Goal: Transaction & Acquisition: Register for event/course

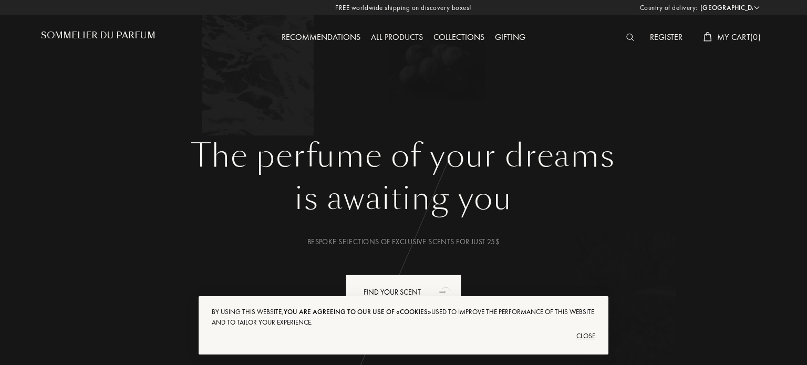
select select "US"
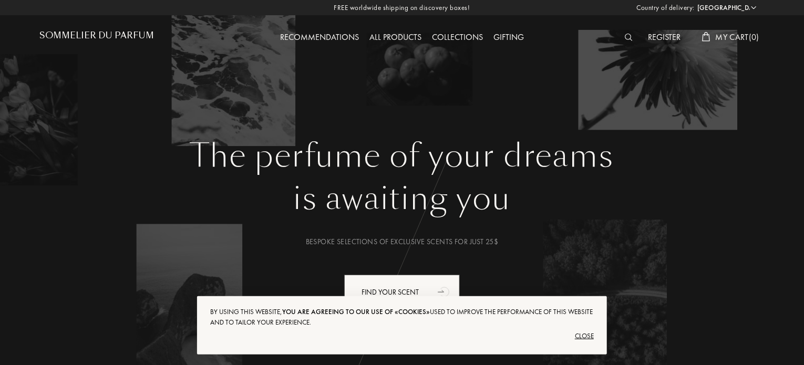
click at [398, 33] on div "All products" at bounding box center [395, 38] width 63 height 14
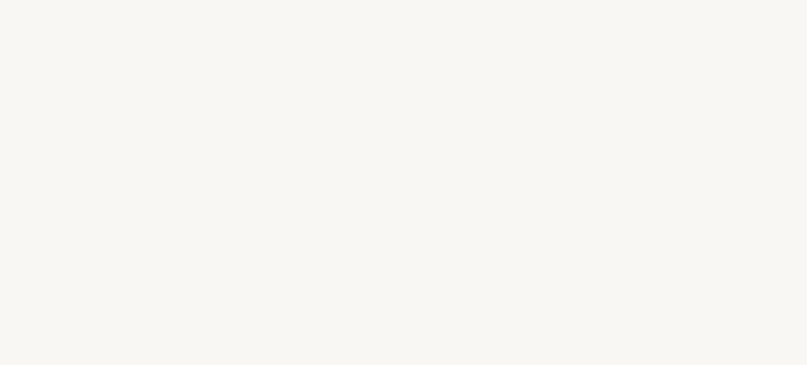
select select "US"
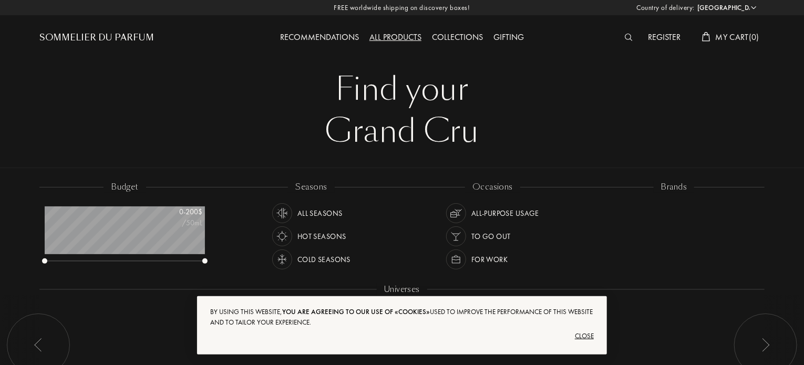
scroll to position [53, 160]
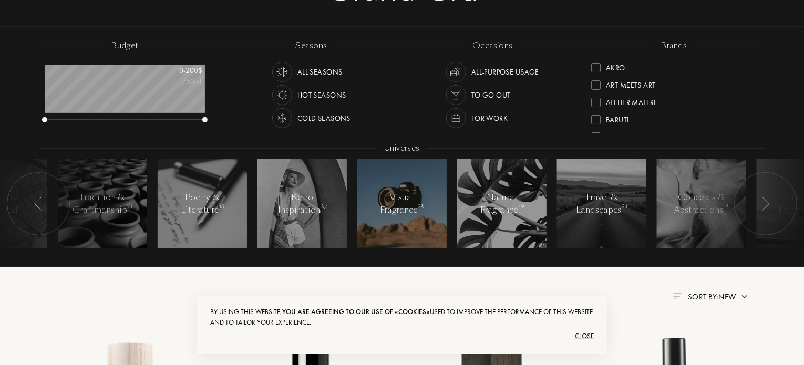
scroll to position [158, 0]
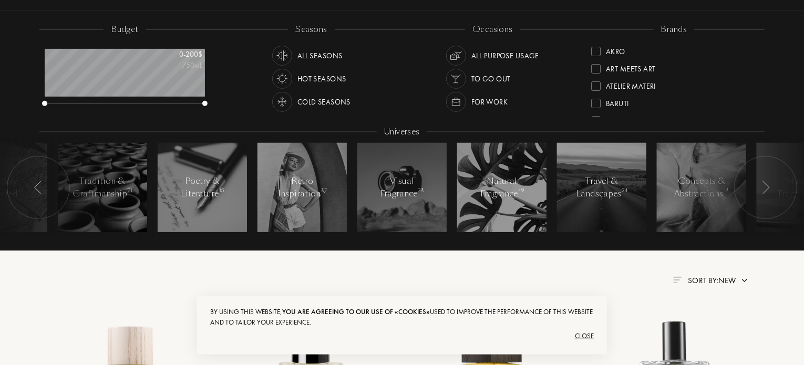
click at [285, 53] on img at bounding box center [282, 55] width 15 height 15
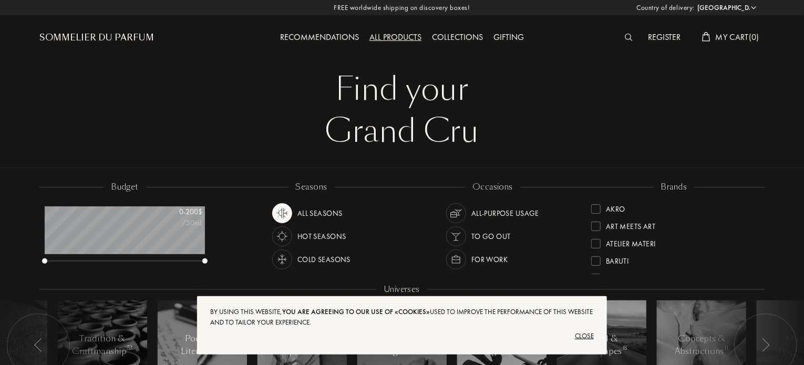
click at [100, 35] on div "Sommelier du Parfum" at bounding box center [96, 38] width 115 height 13
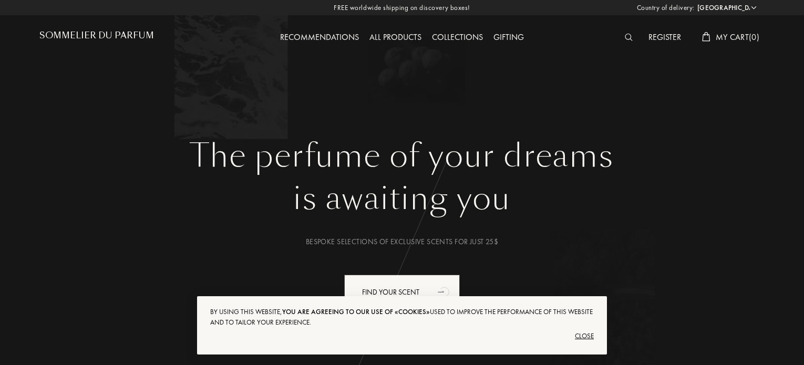
select select "US"
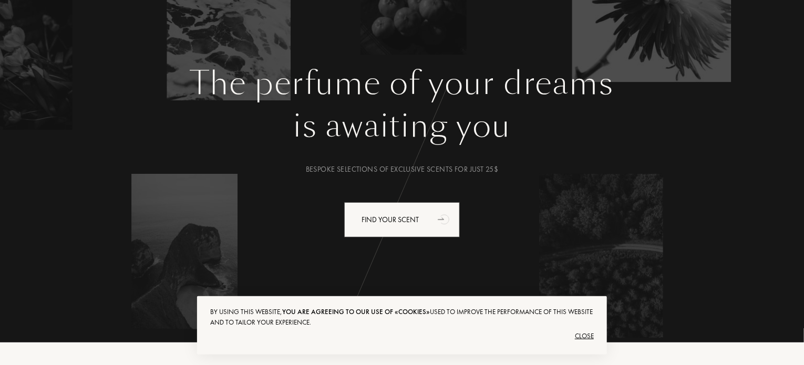
scroll to position [158, 0]
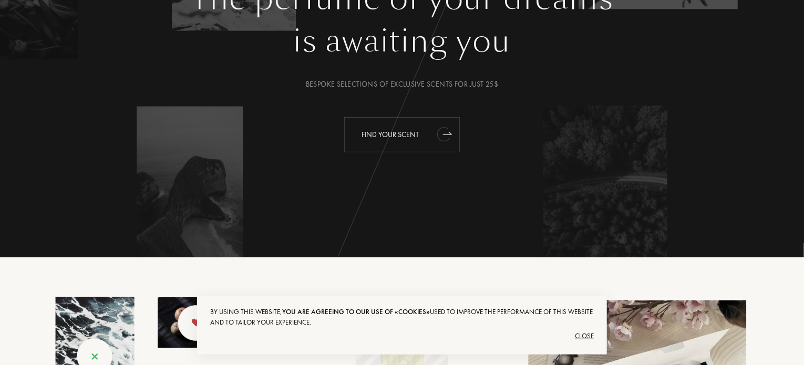
click at [405, 146] on div "Find your scent" at bounding box center [402, 134] width 116 height 35
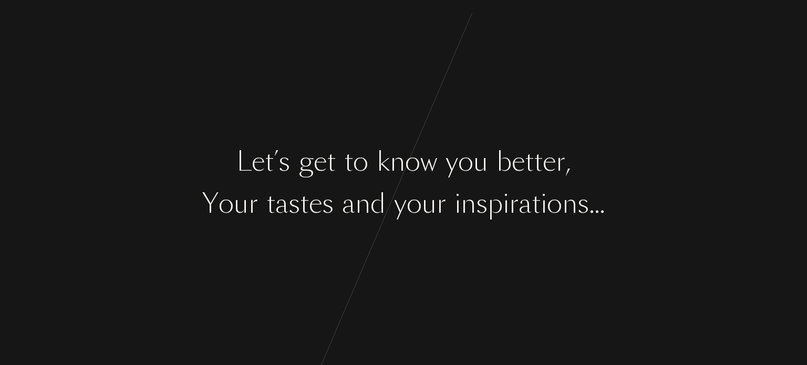
drag, startPoint x: 465, startPoint y: 238, endPoint x: 475, endPoint y: 262, distance: 26.1
click at [465, 239] on div "L e t ’ s g e t t o k n o w y o u b e t t e r , Y o u r t a s t e s a n d y o u…" at bounding box center [403, 182] width 807 height 365
click at [551, 203] on div "o" at bounding box center [554, 203] width 15 height 39
click at [448, 247] on div "L e t ’ s g e t t o k n o w y o u b e t t e r , Y o u r t a s t e s a n d y o u…" at bounding box center [403, 182] width 807 height 365
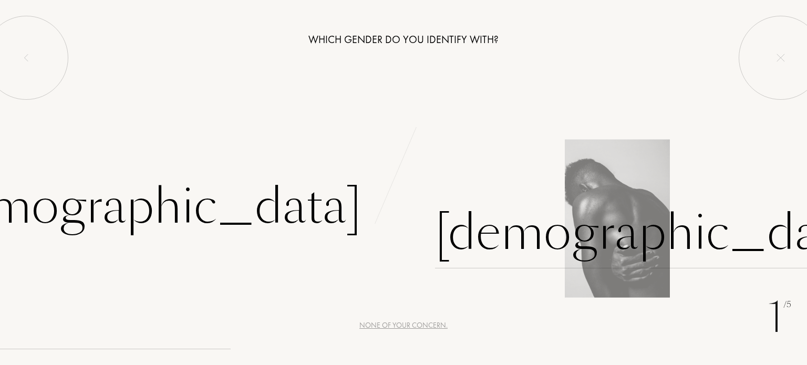
click at [481, 241] on div "Male" at bounding box center [654, 233] width 439 height 71
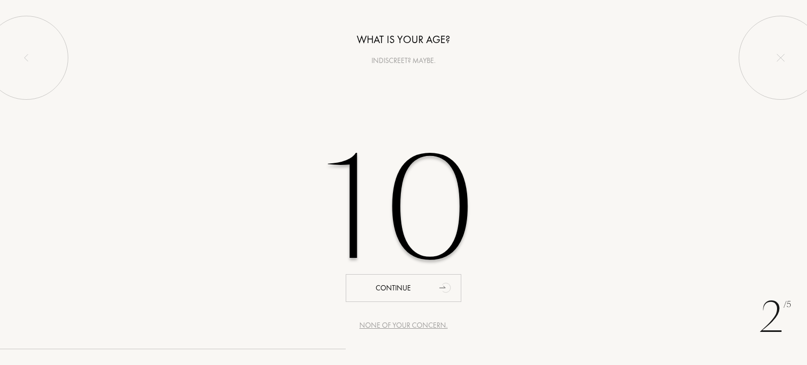
type input "1"
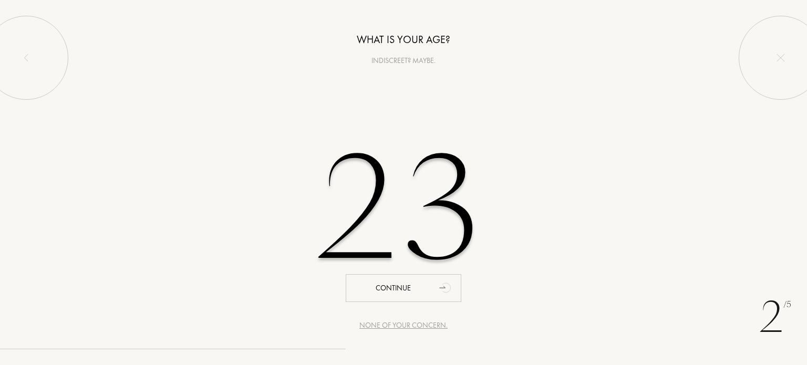
type input "23"
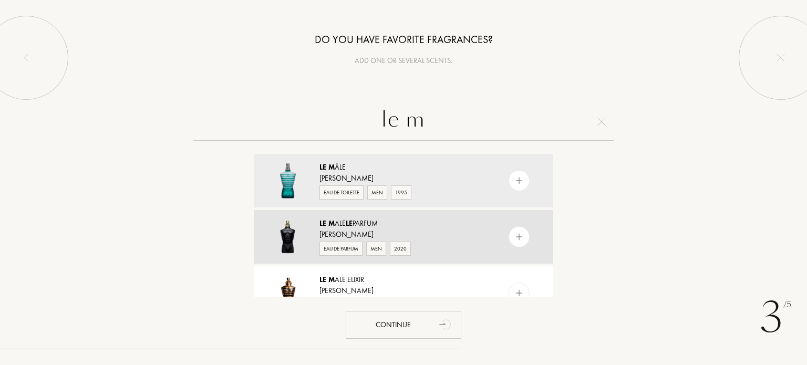
type input "le m"
click at [418, 220] on div "Le M ale Le Parfum" at bounding box center [402, 223] width 167 height 11
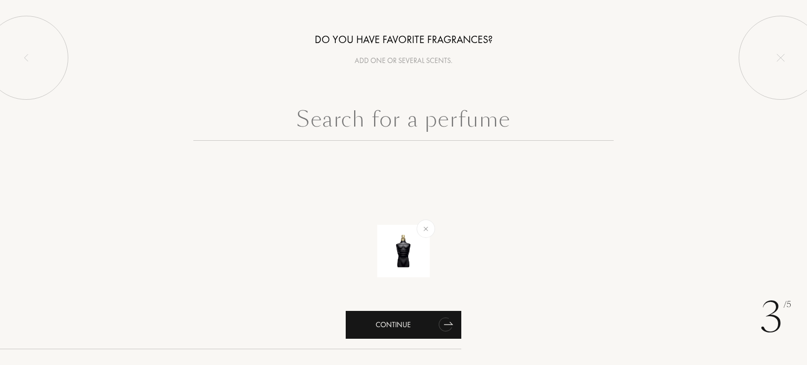
click at [403, 321] on div "Continue" at bounding box center [404, 325] width 116 height 28
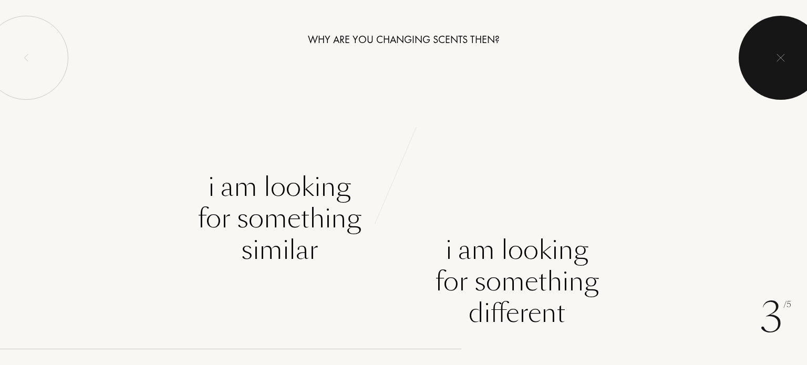
click at [782, 54] on img at bounding box center [780, 58] width 8 height 8
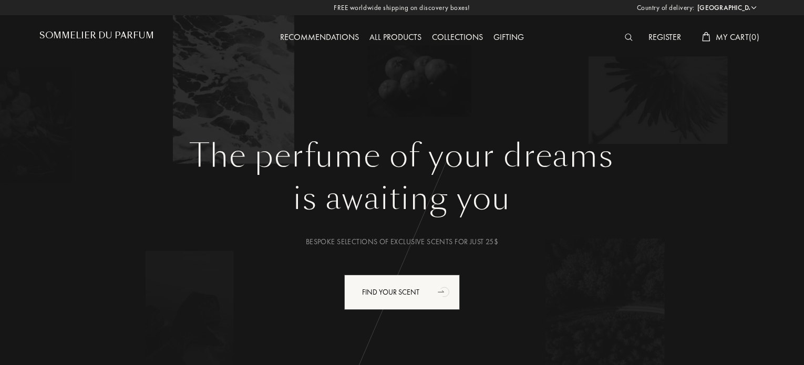
select select "US"
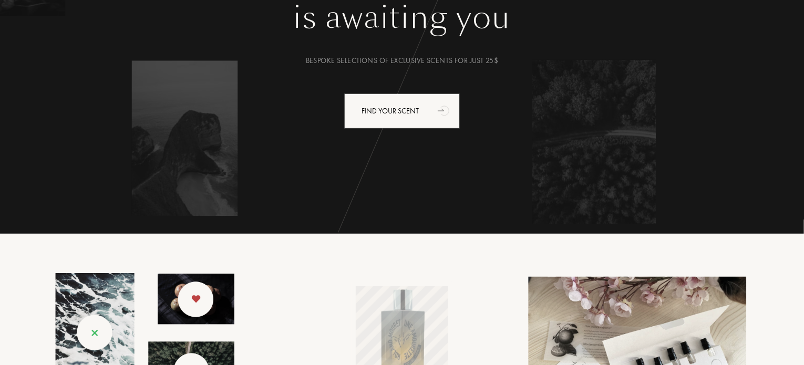
scroll to position [315, 0]
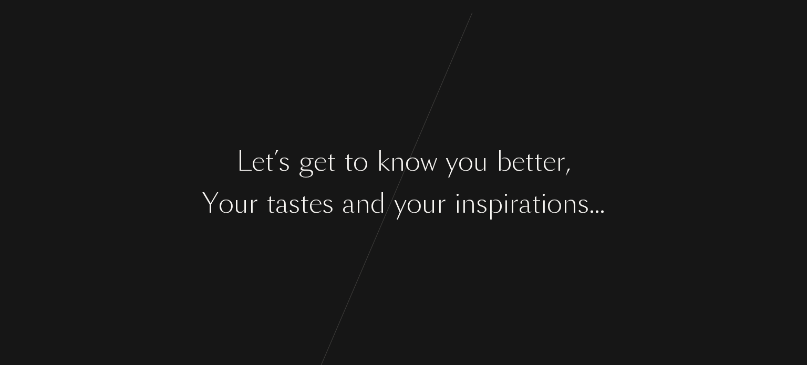
click at [462, 203] on div "n" at bounding box center [468, 203] width 15 height 39
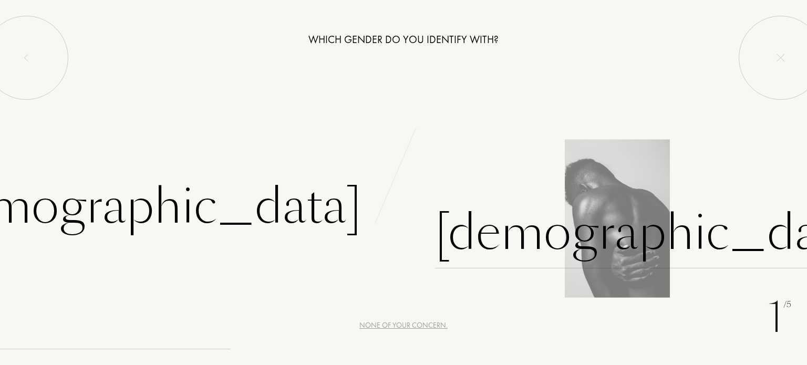
click at [487, 241] on div "[DEMOGRAPHIC_DATA]" at bounding box center [654, 233] width 439 height 71
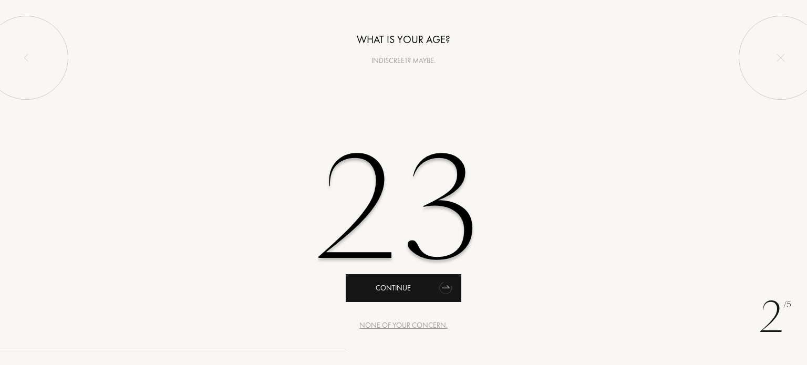
type input "23"
click at [391, 291] on div "Continue" at bounding box center [404, 288] width 116 height 28
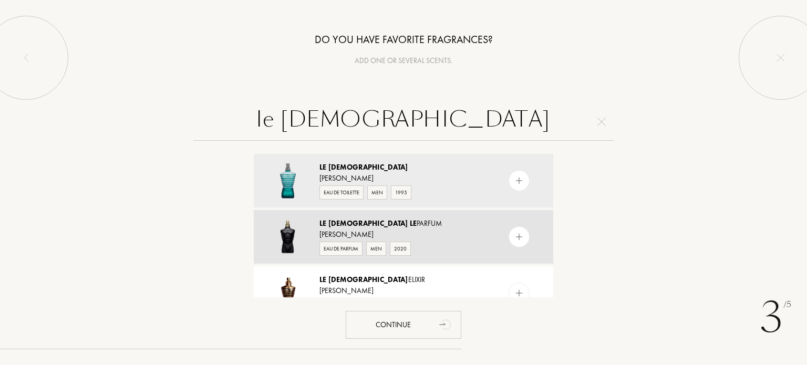
type input "le [DEMOGRAPHIC_DATA]"
click at [440, 224] on div "Le [DEMOGRAPHIC_DATA] Le Parfum" at bounding box center [402, 223] width 167 height 11
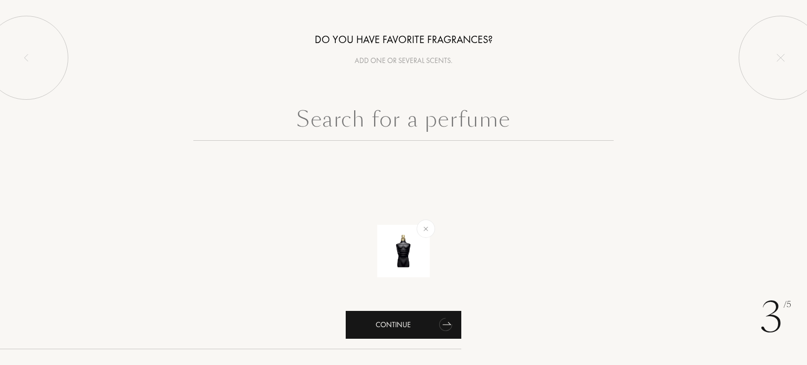
click at [418, 323] on div "Continue" at bounding box center [404, 325] width 116 height 28
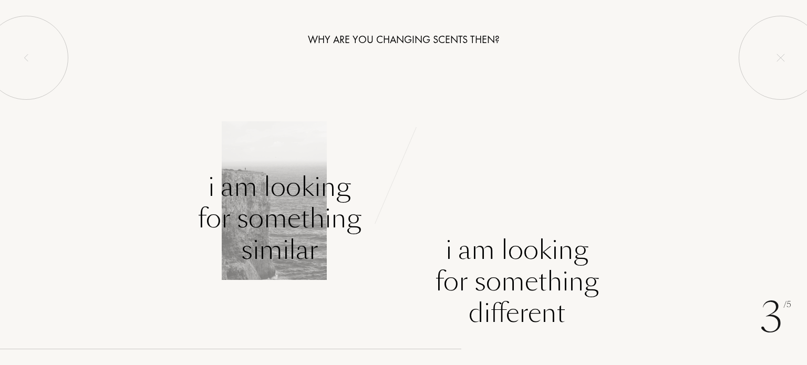
click at [293, 205] on div "I am looking for something similar" at bounding box center [280, 218] width 164 height 95
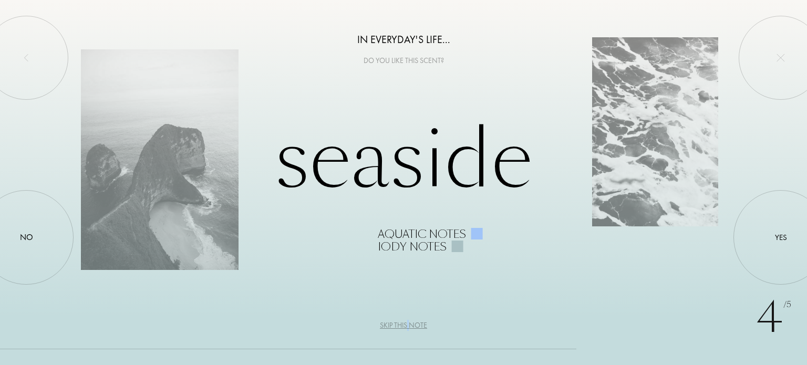
click at [409, 323] on div "Skip this note" at bounding box center [403, 325] width 47 height 11
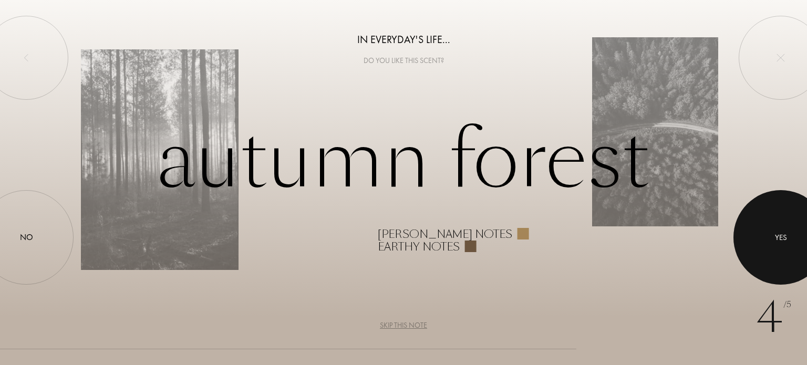
click at [793, 215] on div at bounding box center [780, 237] width 95 height 95
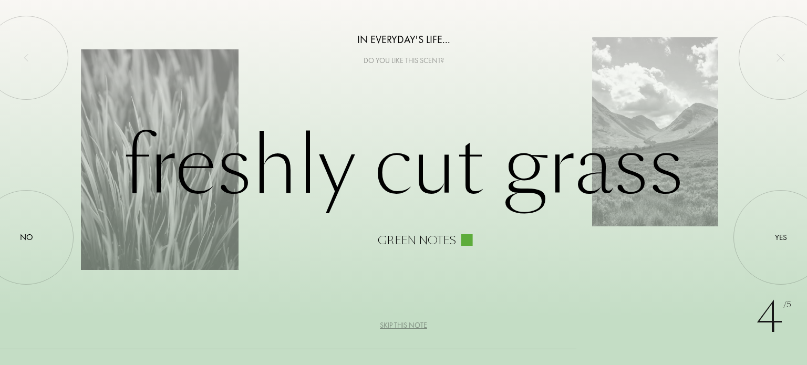
click at [416, 323] on div "Skip this note" at bounding box center [403, 325] width 47 height 11
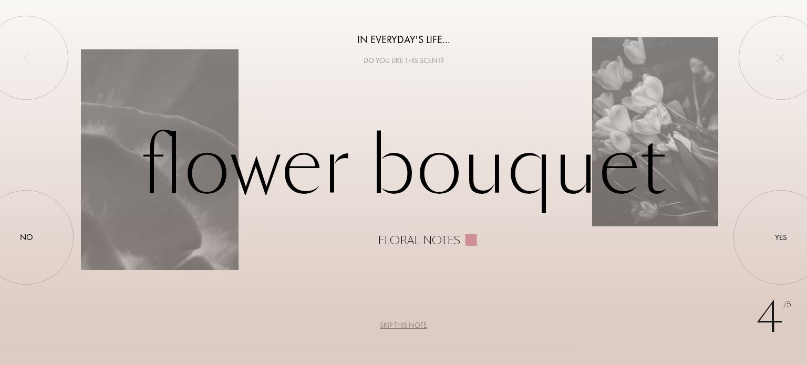
click at [413, 329] on div "Skip this note" at bounding box center [403, 325] width 47 height 11
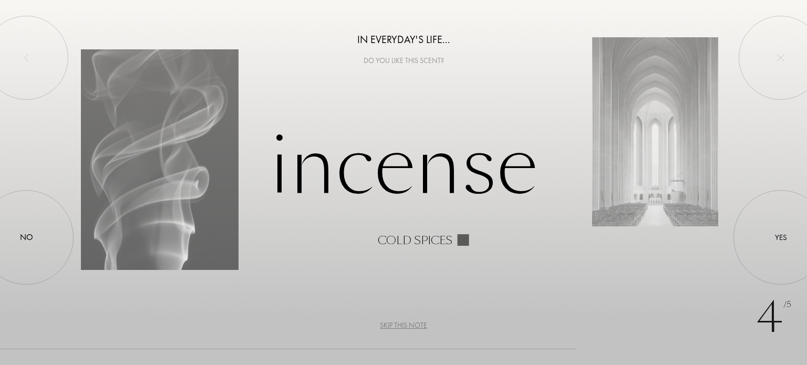
click at [416, 323] on div "Skip this note" at bounding box center [403, 325] width 47 height 11
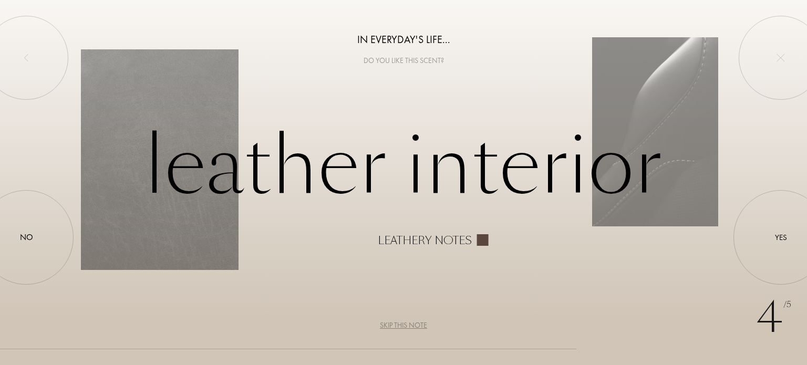
click at [416, 323] on div "Skip this note" at bounding box center [403, 325] width 47 height 11
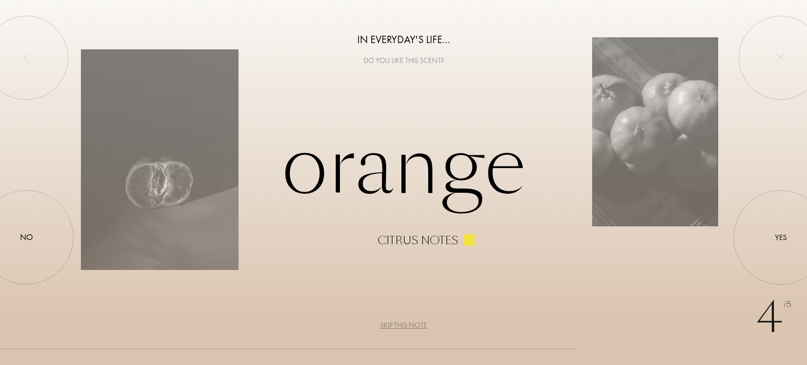
click at [416, 323] on div "Skip this note" at bounding box center [403, 325] width 47 height 11
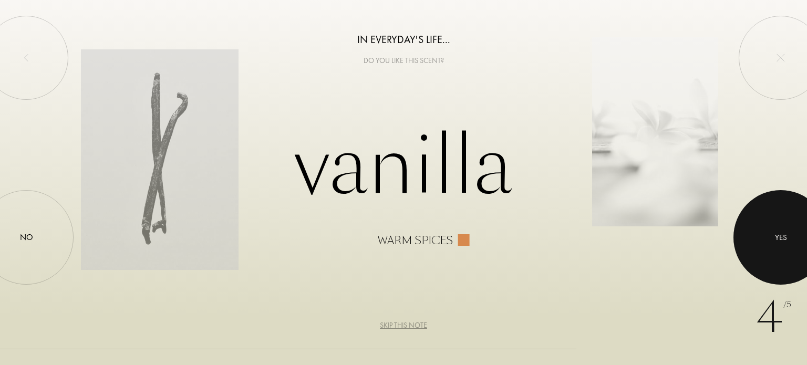
click at [745, 241] on div "Yes" at bounding box center [780, 237] width 95 height 95
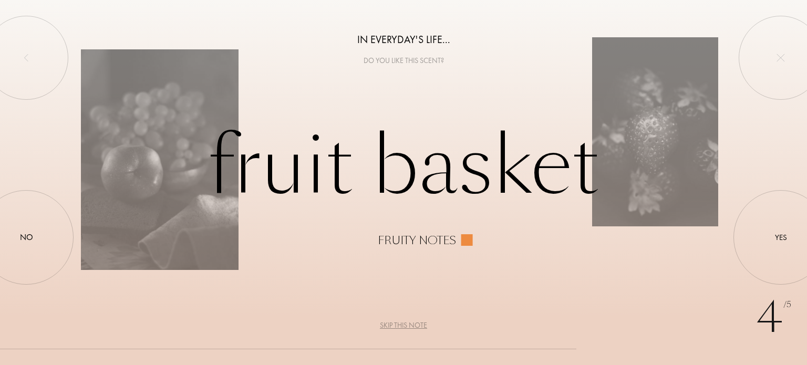
click at [422, 328] on div "Skip this note" at bounding box center [403, 325] width 47 height 11
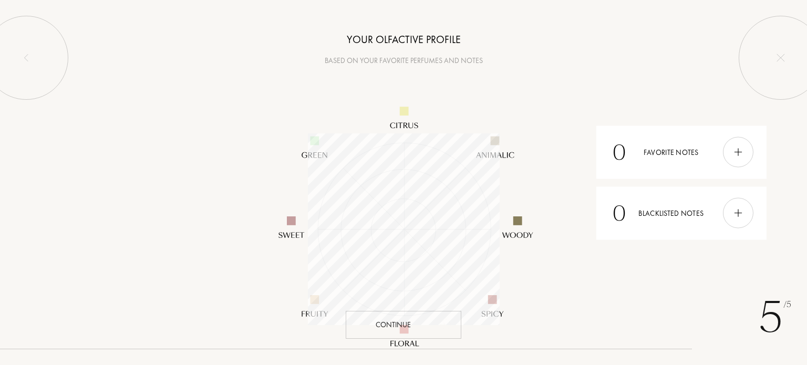
scroll to position [192, 192]
click at [416, 316] on div "Continue" at bounding box center [404, 325] width 116 height 28
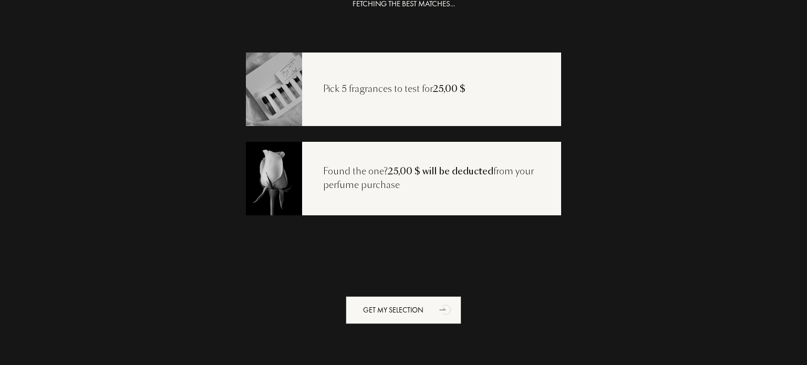
scroll to position [23, 0]
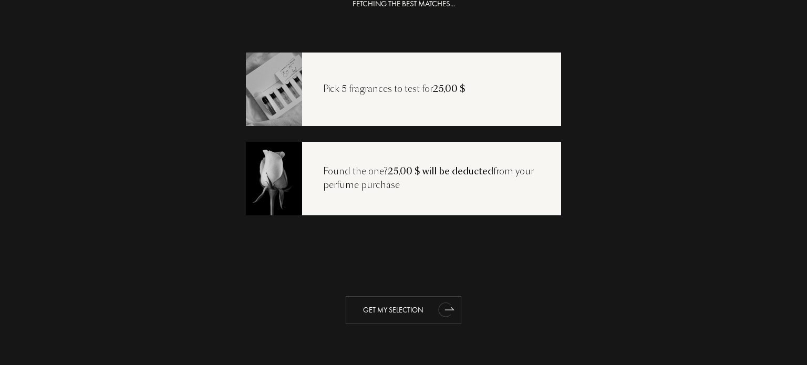
click at [416, 307] on div "Get my selection" at bounding box center [404, 310] width 116 height 28
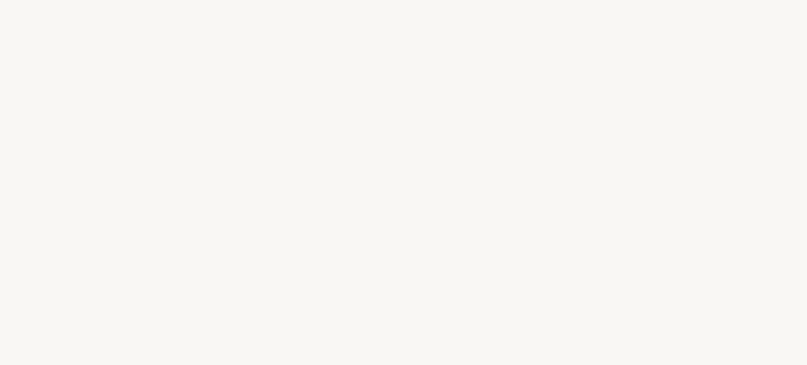
select select "US"
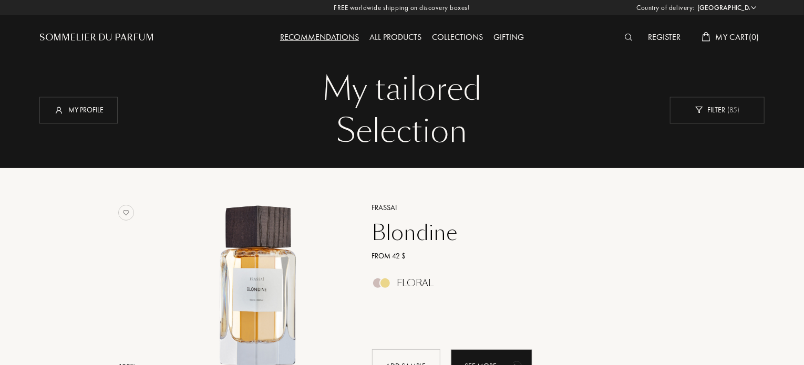
click at [476, 39] on div "Collections" at bounding box center [457, 38] width 61 height 14
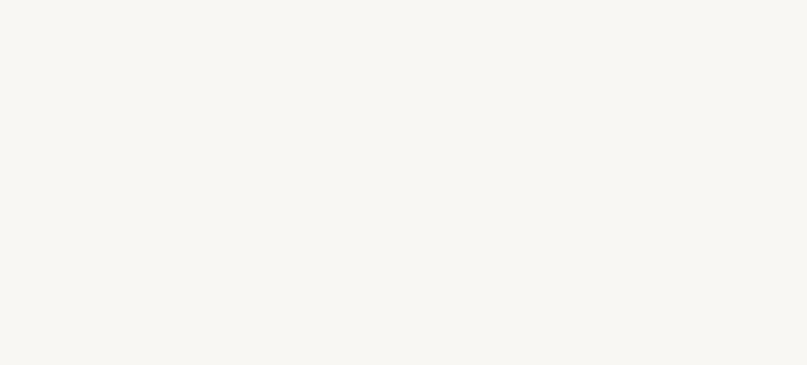
select select "US"
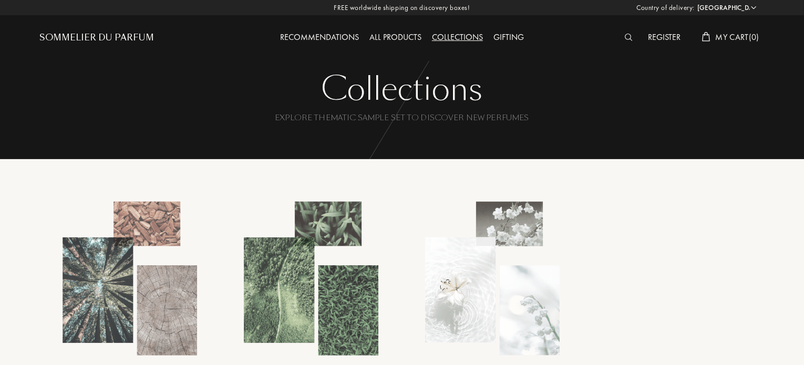
click at [629, 41] on div at bounding box center [631, 38] width 24 height 14
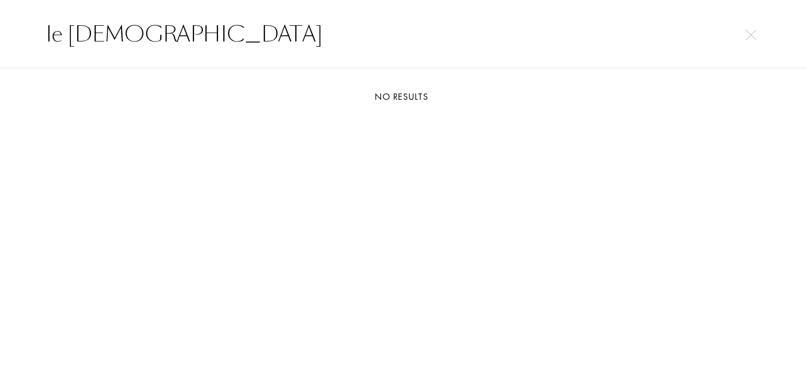
click at [753, 0] on div "le [DEMOGRAPHIC_DATA]" at bounding box center [403, 0] width 807 height 0
type input "le [DEMOGRAPHIC_DATA]"
click at [752, 36] on img at bounding box center [750, 34] width 11 height 11
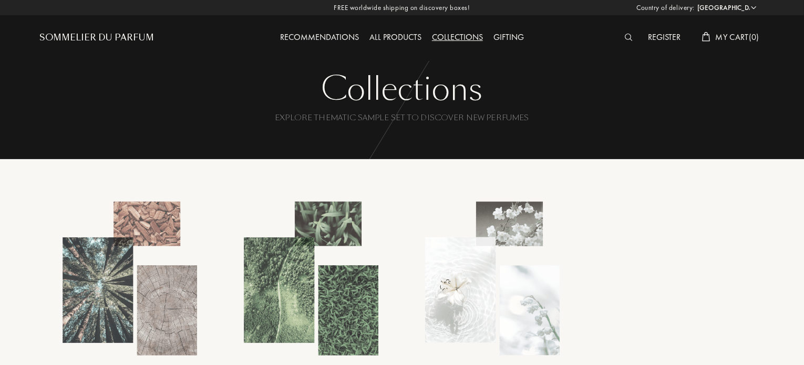
click at [658, 33] on div "Register" at bounding box center [664, 38] width 43 height 14
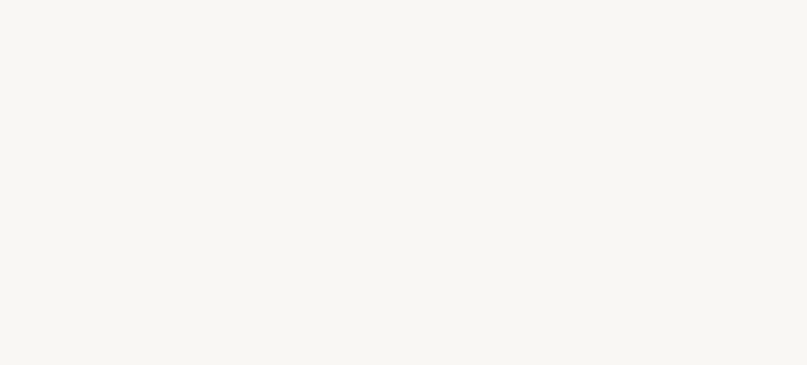
select select "US"
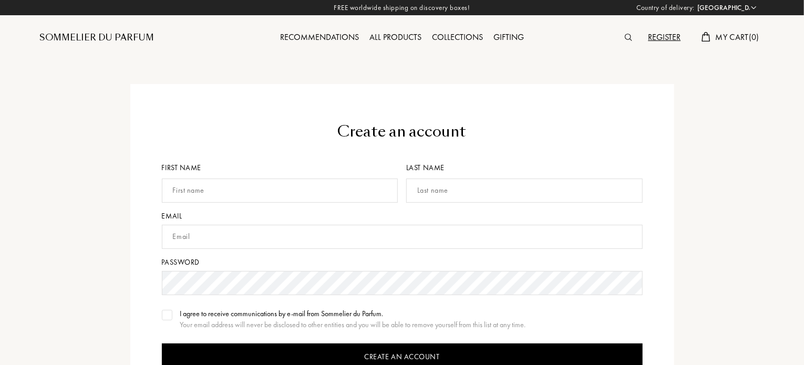
click at [281, 188] on input "text" at bounding box center [280, 191] width 236 height 24
type input "Faris"
type input "Iskandar"
type input "m.faris.isk@gmail.com"
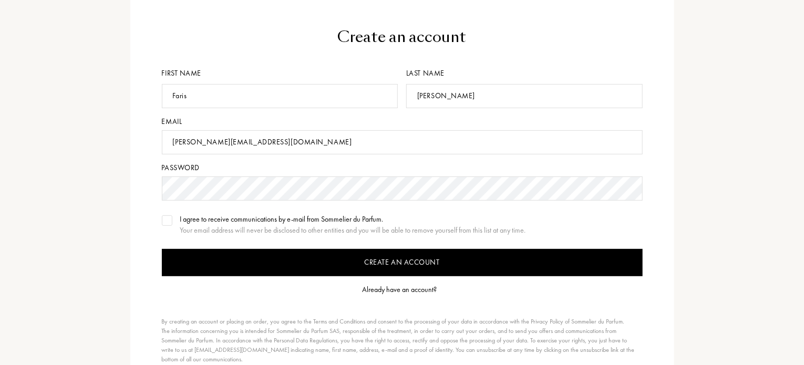
scroll to position [105, 0]
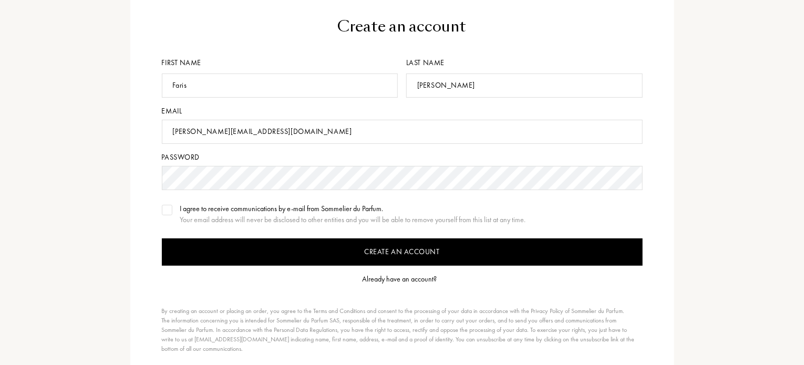
click at [275, 248] on input "Create an account" at bounding box center [402, 251] width 481 height 27
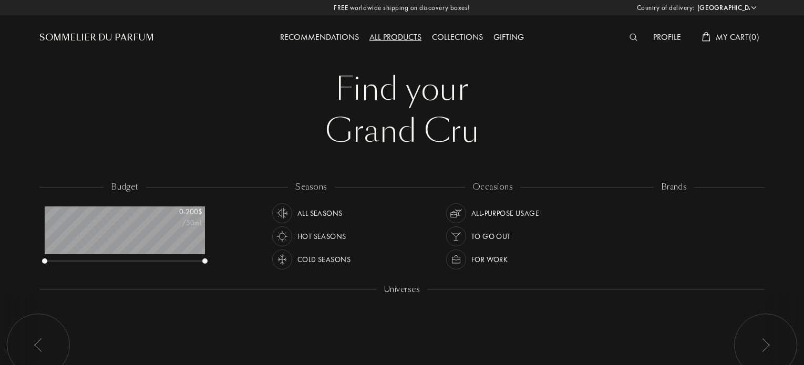
select select "US"
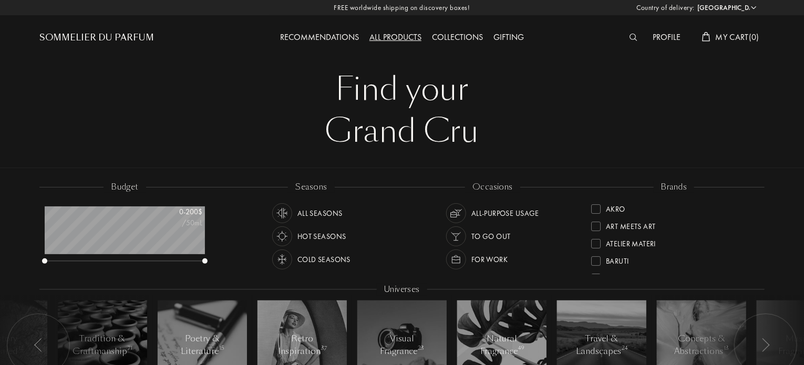
click at [656, 35] on div "Profile" at bounding box center [667, 38] width 38 height 14
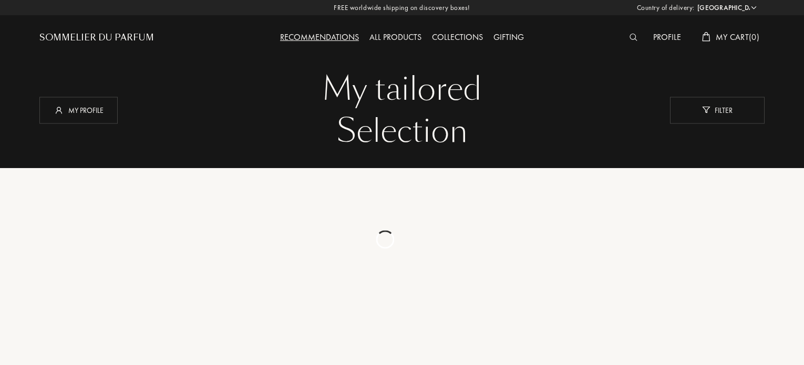
select select "US"
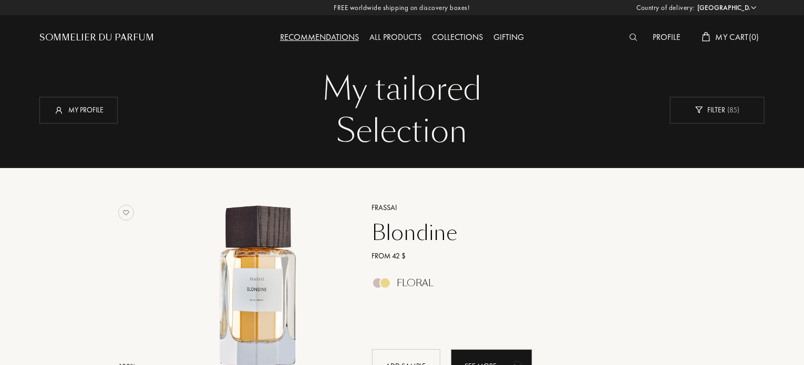
click at [102, 35] on div "Sommelier du Parfum" at bounding box center [96, 38] width 115 height 13
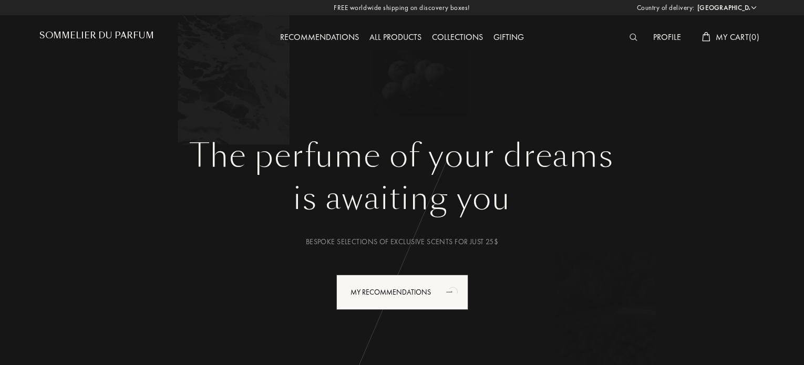
select select "US"
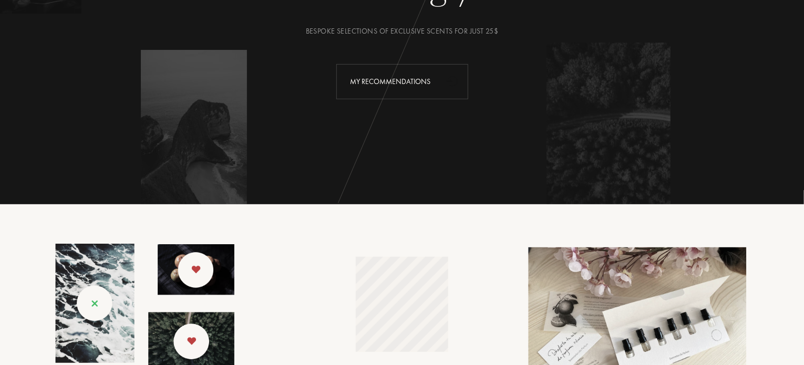
scroll to position [210, 0]
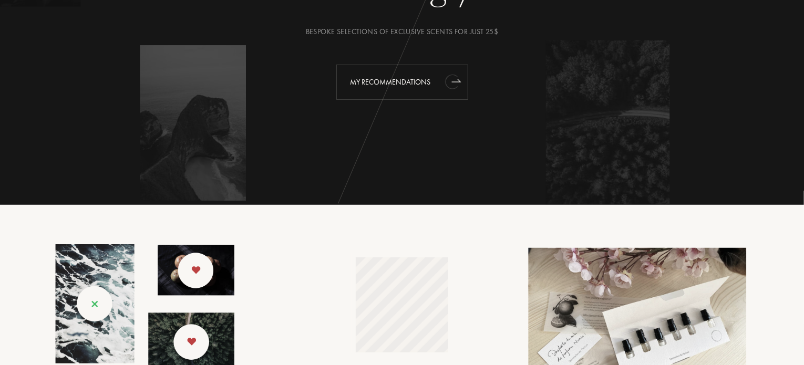
click at [456, 81] on icon "animation" at bounding box center [455, 80] width 9 height 3
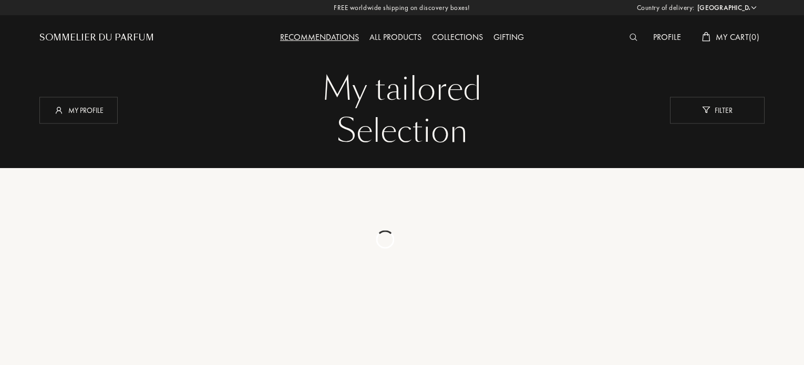
select select "US"
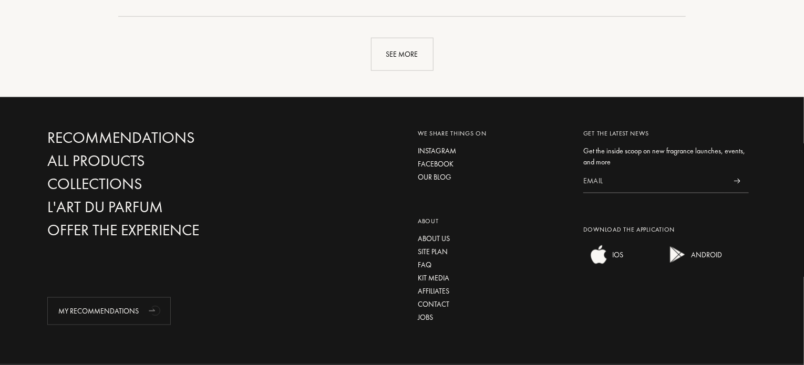
scroll to position [2714, 0]
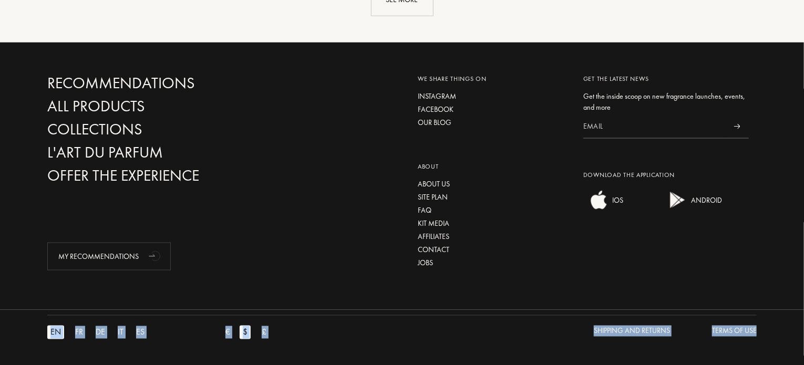
drag, startPoint x: 802, startPoint y: 334, endPoint x: 802, endPoint y: 217, distance: 116.6
click at [802, 217] on div "Recommendations All products Collections L'Art du Parfum Offer the experience M…" at bounding box center [402, 204] width 804 height 323
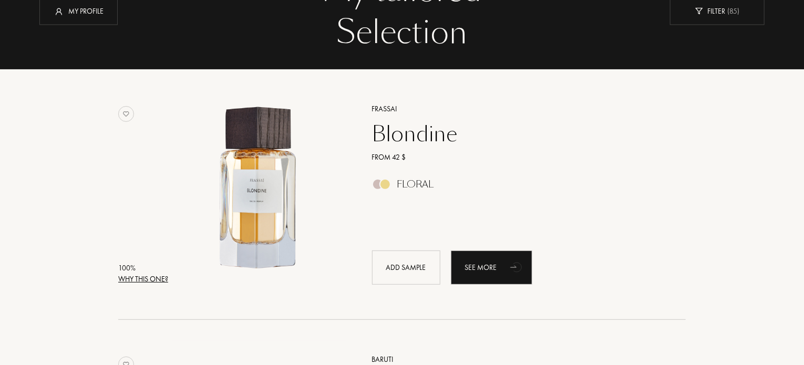
scroll to position [0, 0]
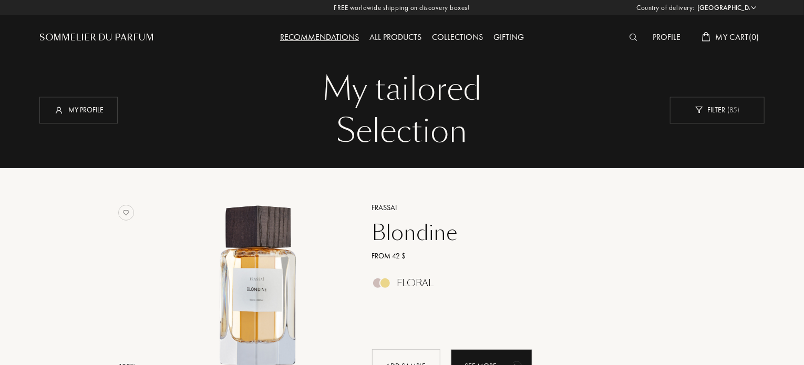
click at [507, 100] on div "My tailored" at bounding box center [401, 89] width 709 height 42
click at [394, 35] on div "All products" at bounding box center [395, 38] width 63 height 14
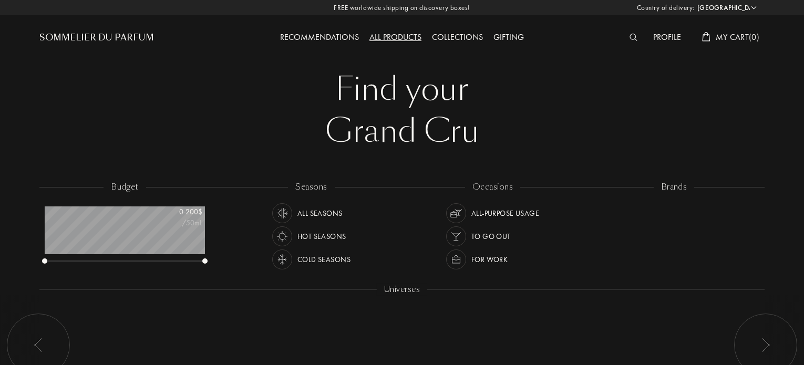
select select "US"
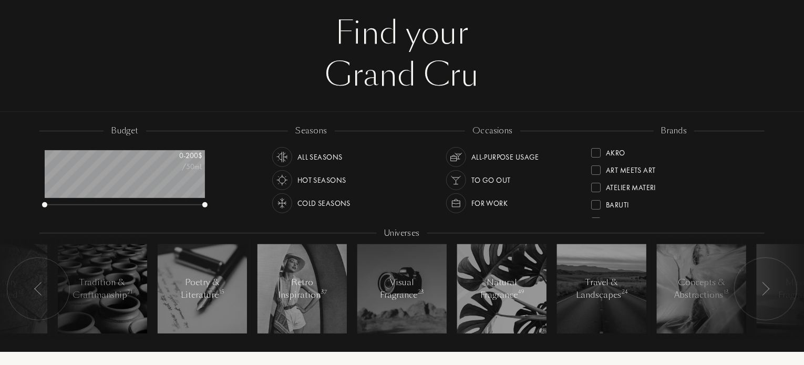
scroll to position [44, 0]
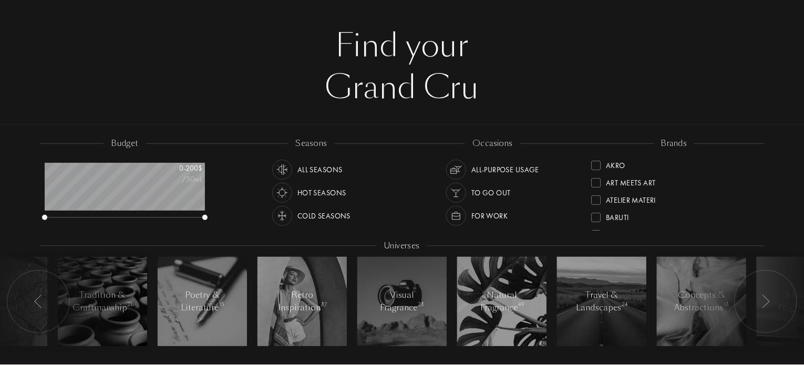
click at [488, 191] on div "To go Out" at bounding box center [490, 193] width 39 height 20
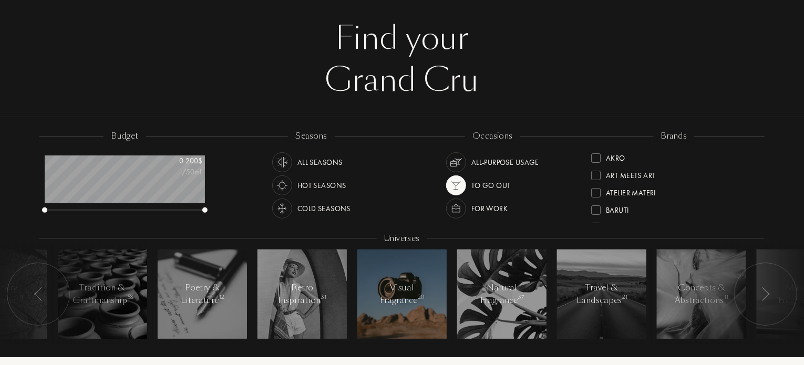
scroll to position [53, 0]
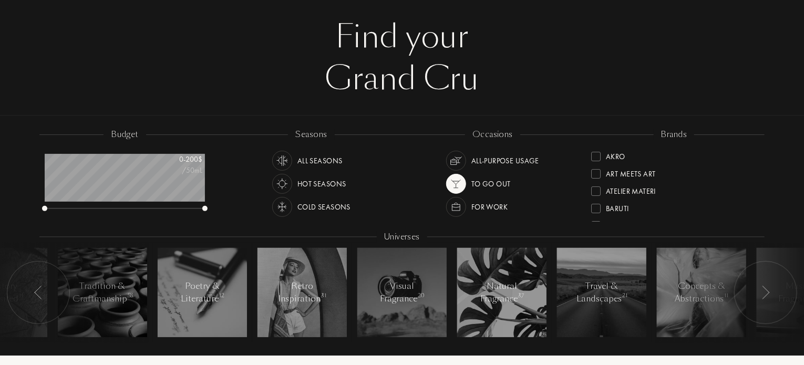
click at [773, 294] on div at bounding box center [765, 292] width 63 height 63
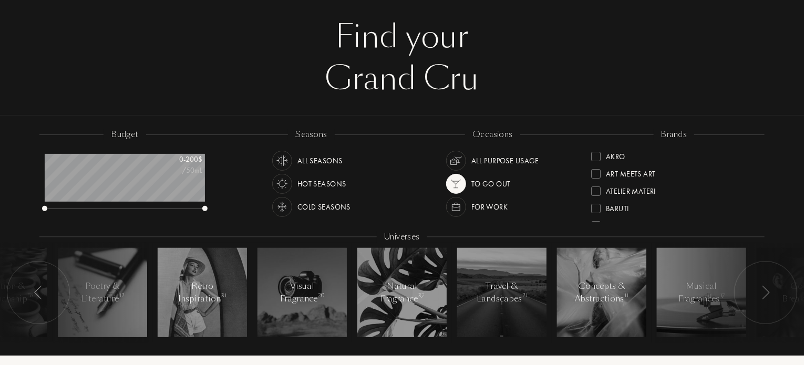
click at [773, 294] on div at bounding box center [765, 292] width 63 height 63
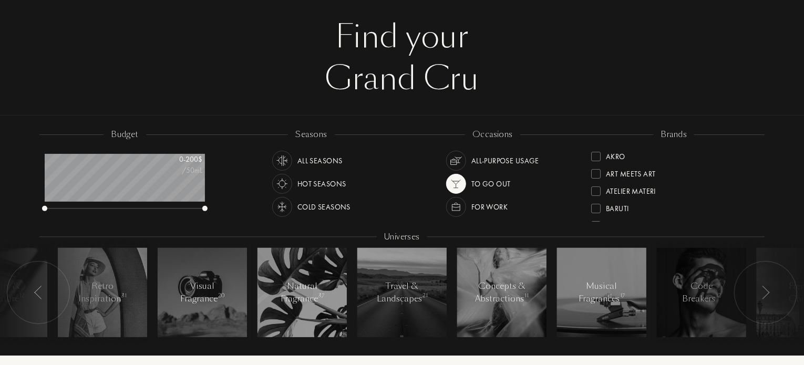
click at [773, 293] on div at bounding box center [765, 292] width 63 height 63
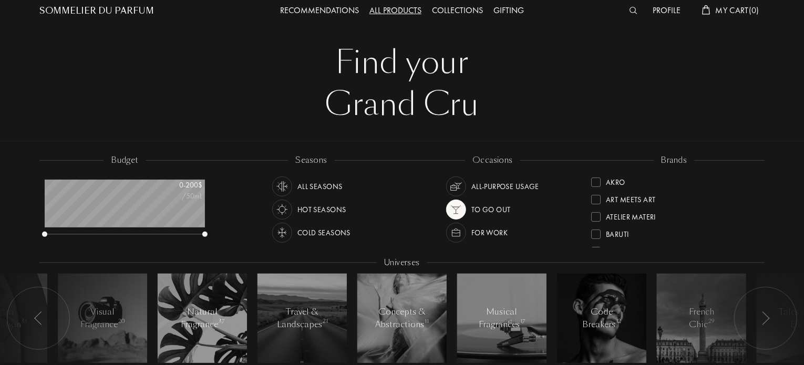
scroll to position [0, 0]
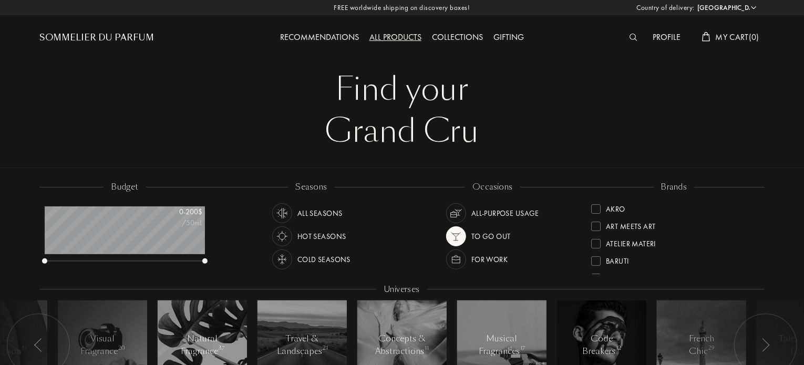
click at [504, 35] on div "Gifting" at bounding box center [508, 38] width 41 height 14
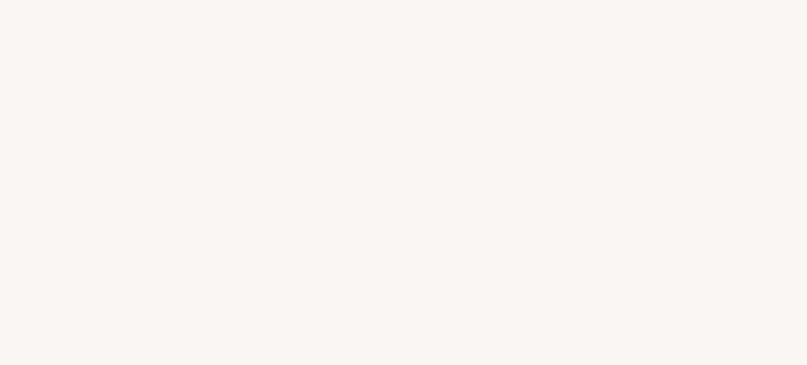
select select "US"
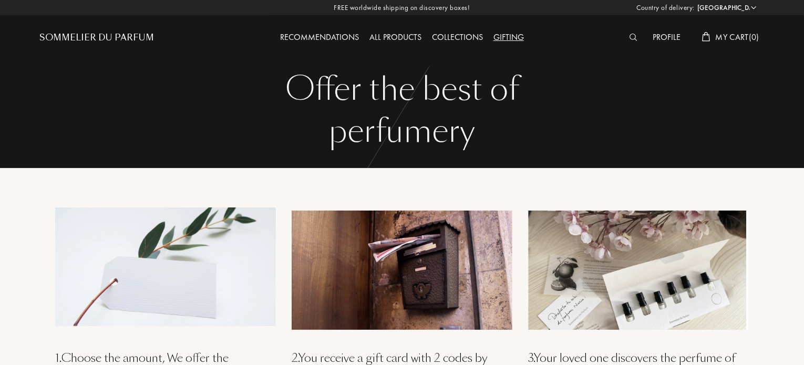
click at [99, 29] on div "Sommelier du Parfum" at bounding box center [129, 29] width 181 height 58
click at [99, 32] on div "Sommelier du Parfum" at bounding box center [96, 38] width 115 height 13
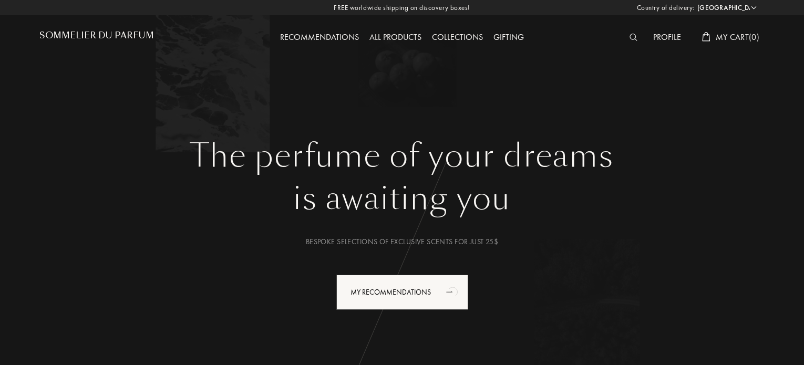
select select "US"
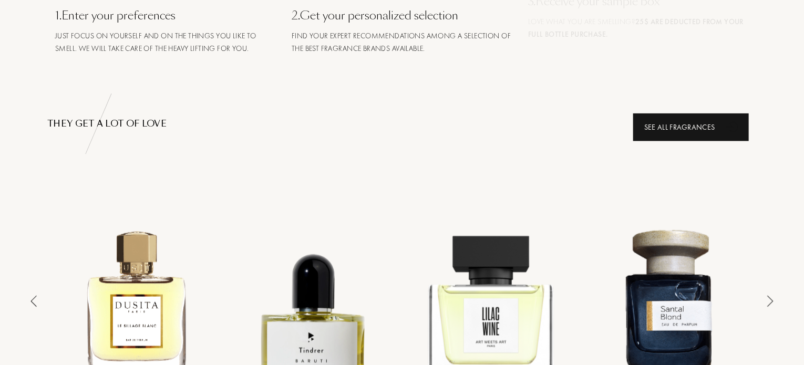
scroll to position [525, 0]
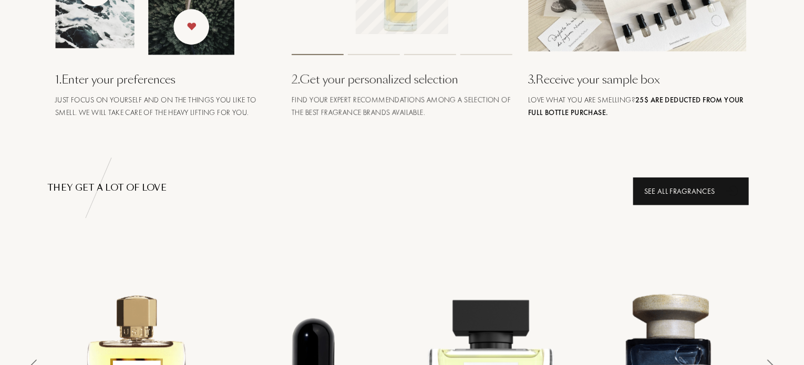
click at [664, 183] on div "See all fragrances" at bounding box center [691, 192] width 116 height 28
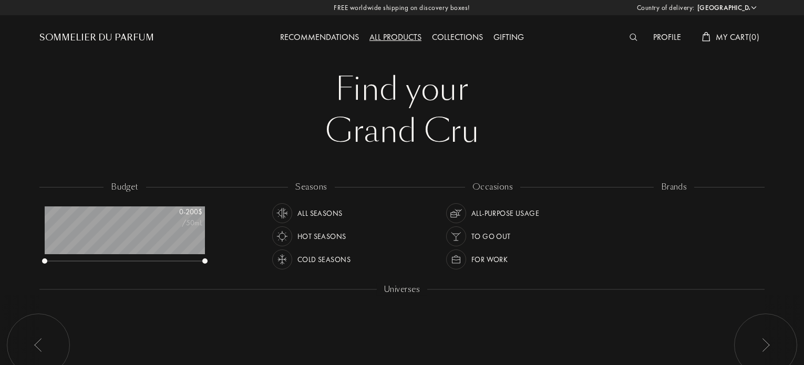
select select "US"
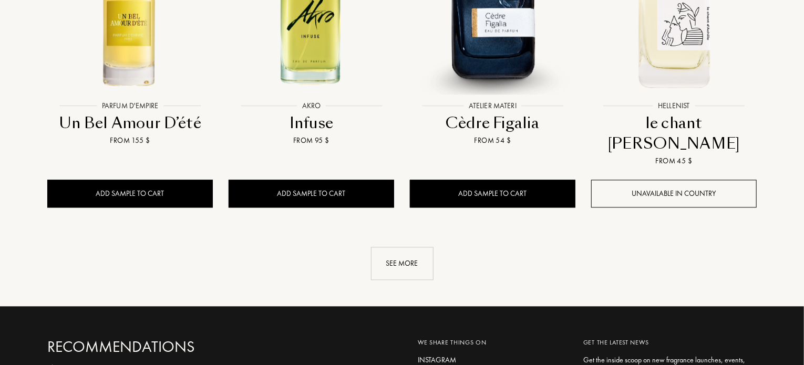
scroll to position [1357, 0]
